Goal: Information Seeking & Learning: Find specific fact

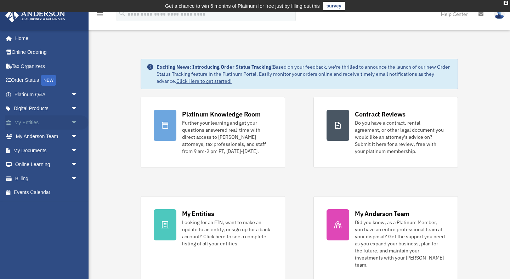
click at [24, 121] on link "My Entities arrow_drop_down" at bounding box center [47, 122] width 84 height 14
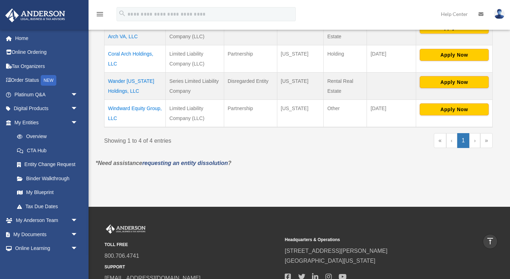
scroll to position [159, 0]
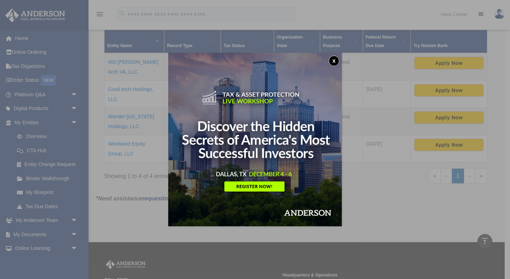
click at [335, 60] on button "x" at bounding box center [334, 61] width 11 height 11
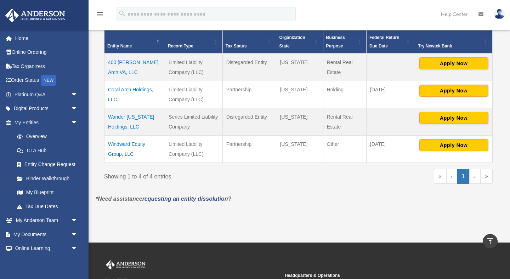
click at [121, 113] on td "Wander Tennessee Holdings, LLC" at bounding box center [134, 121] width 61 height 27
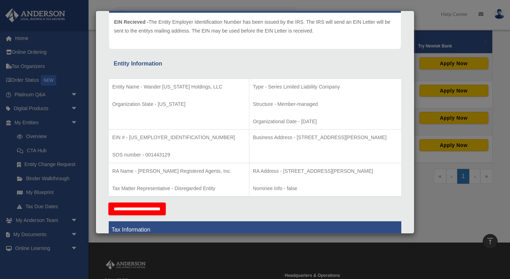
scroll to position [115, 0]
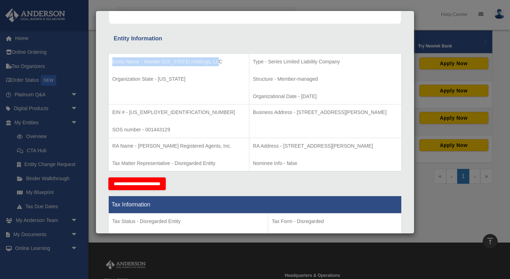
drag, startPoint x: 113, startPoint y: 61, endPoint x: 220, endPoint y: 63, distance: 106.6
click at [220, 63] on p "Entity Name - Wander Tennessee Holdings, LLC" at bounding box center [178, 61] width 133 height 9
copy p "Entity Name - Wander Tennessee Holdings, LLC"
click at [183, 78] on p "Organization State - Tennessee" at bounding box center [178, 79] width 133 height 9
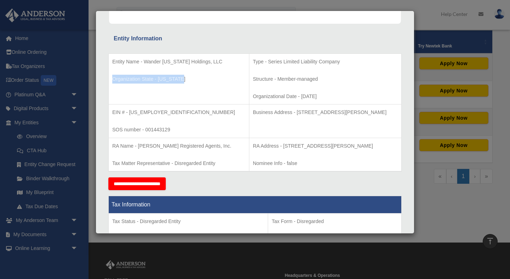
drag, startPoint x: 185, startPoint y: 78, endPoint x: 113, endPoint y: 79, distance: 72.3
click at [113, 79] on p "Organization State - Tennessee" at bounding box center [178, 79] width 133 height 9
copy p "Organization State - Tennessee"
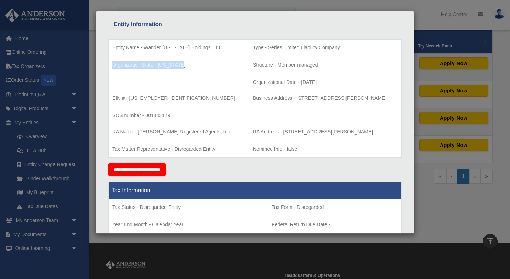
drag, startPoint x: 233, startPoint y: 96, endPoint x: 397, endPoint y: 96, distance: 164.3
click at [397, 96] on td "Business Address - 3225 McLeod Dr, Suite 100, Las Vegas, NV 89121" at bounding box center [325, 107] width 152 height 34
copy p "Business Address - 3225 McLeod Dr, Suite 100, Las Vegas, NV 89121"
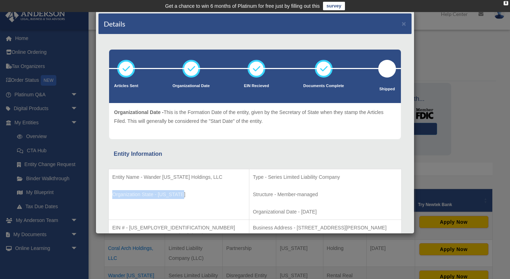
scroll to position [47, 0]
